Goal: Transaction & Acquisition: Purchase product/service

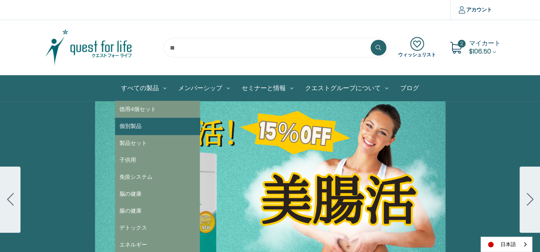
click at [137, 125] on link "個別製品" at bounding box center [157, 126] width 85 height 17
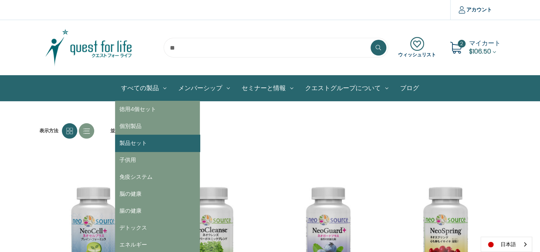
click at [142, 142] on link "製品セット" at bounding box center [157, 143] width 85 height 17
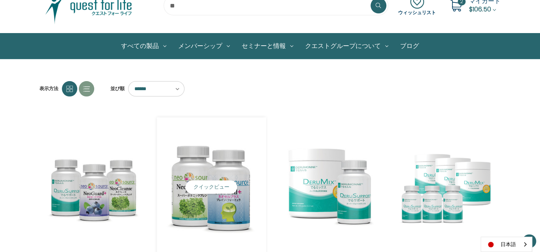
scroll to position [30, 0]
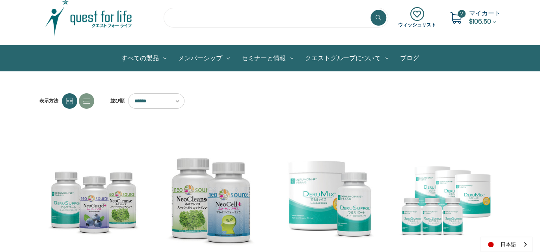
click at [176, 20] on input "search" at bounding box center [276, 18] width 225 height 20
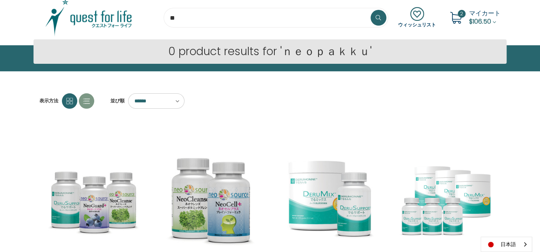
type input "*"
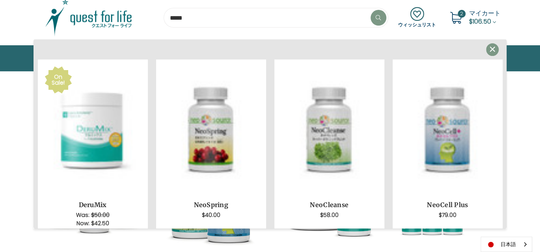
type input "*****"
click at [378, 21] on button at bounding box center [379, 18] width 16 height 16
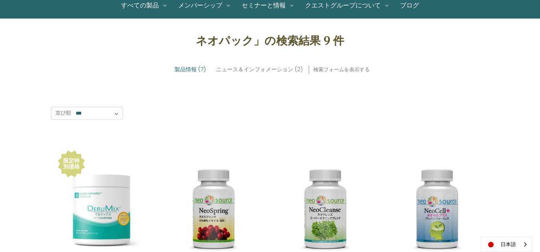
scroll to position [194, 0]
